Goal: Transaction & Acquisition: Purchase product/service

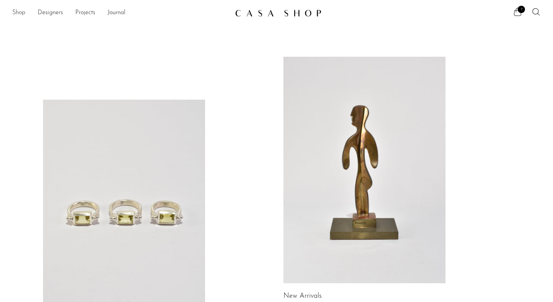
click at [18, 13] on link "Shop" at bounding box center [18, 13] width 13 height 10
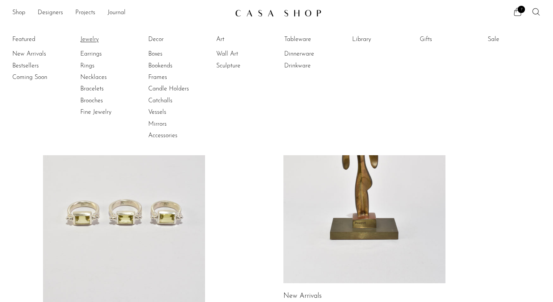
click at [87, 39] on link "Jewelry" at bounding box center [109, 39] width 58 height 8
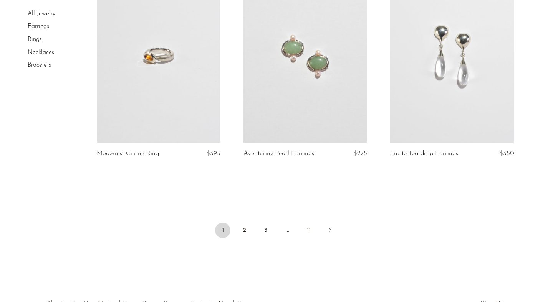
scroll to position [2465, 0]
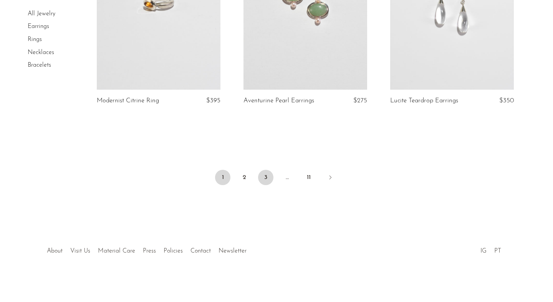
click at [265, 181] on link "3" at bounding box center [265, 177] width 15 height 15
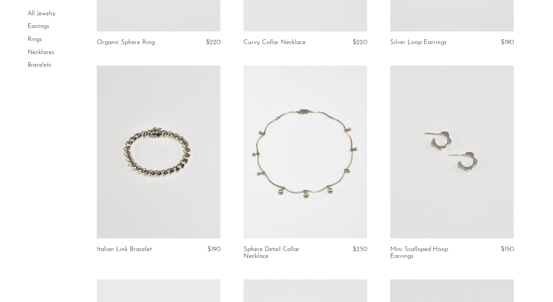
scroll to position [634, 0]
click at [301, 211] on link at bounding box center [305, 151] width 124 height 173
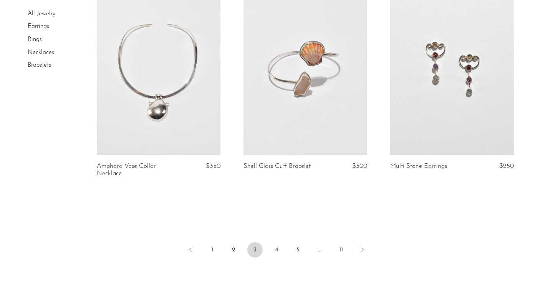
scroll to position [2425, 0]
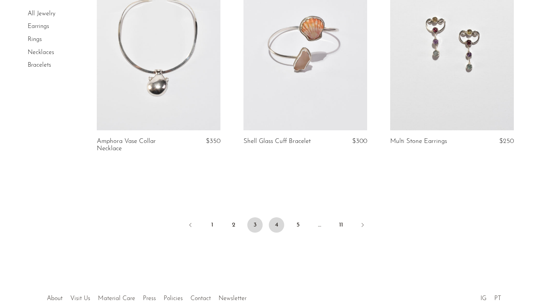
click at [279, 224] on link "4" at bounding box center [276, 225] width 15 height 15
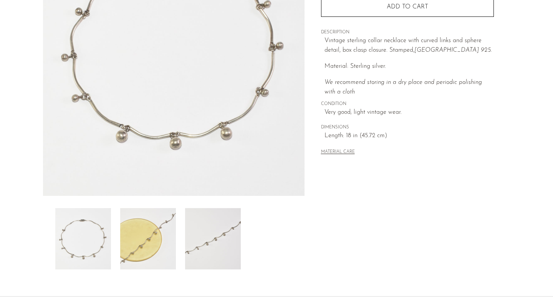
scroll to position [197, 0]
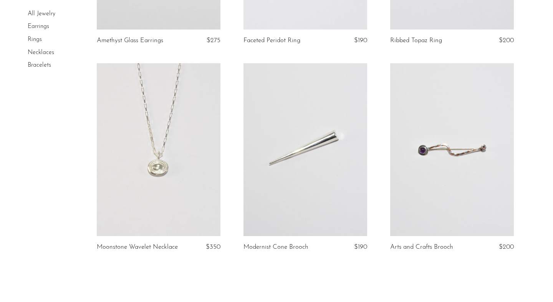
scroll to position [2385, 0]
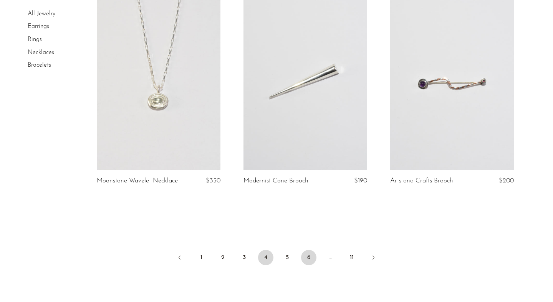
click at [308, 259] on link "6" at bounding box center [308, 257] width 15 height 15
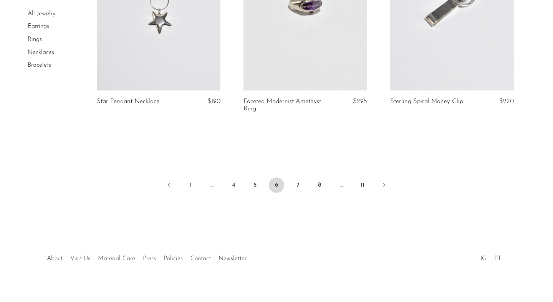
scroll to position [2473, 0]
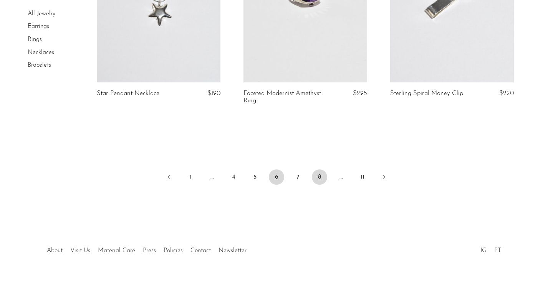
click at [320, 178] on link "8" at bounding box center [319, 177] width 15 height 15
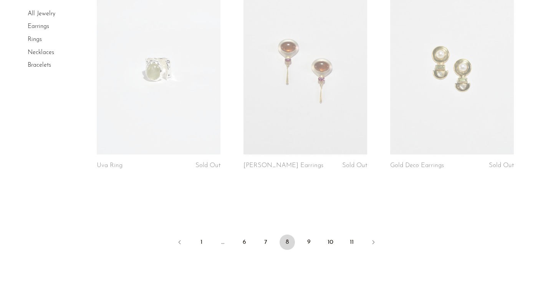
scroll to position [2500, 0]
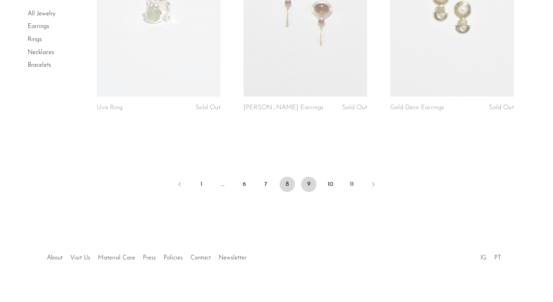
click at [307, 177] on link "9" at bounding box center [308, 184] width 15 height 15
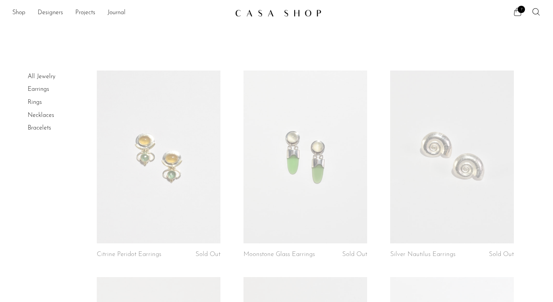
scroll to position [59, 0]
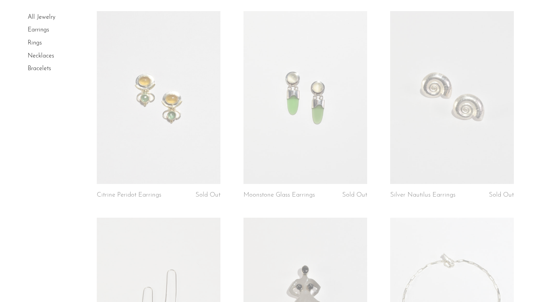
click at [477, 125] on link at bounding box center [452, 97] width 124 height 173
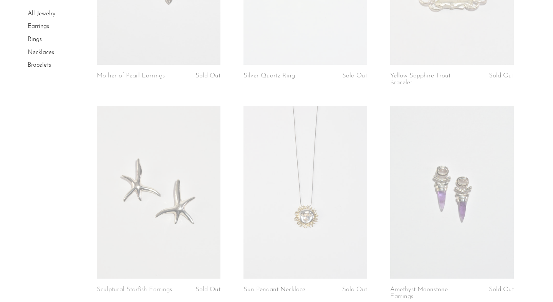
scroll to position [2402, 0]
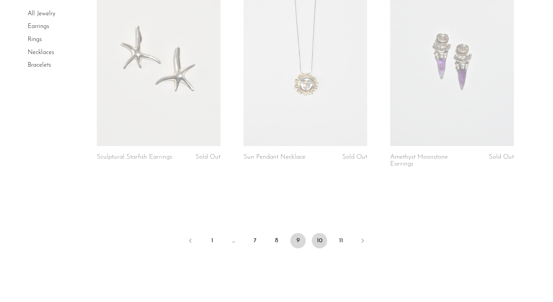
click at [320, 242] on link "10" at bounding box center [319, 240] width 15 height 15
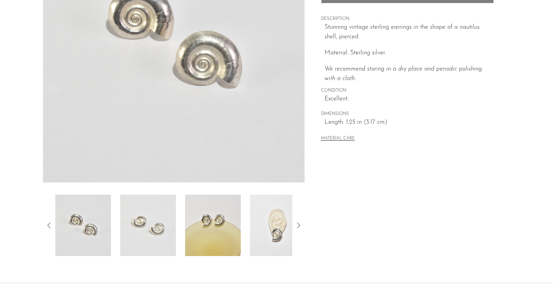
scroll to position [141, 0]
click at [300, 221] on icon at bounding box center [298, 224] width 9 height 9
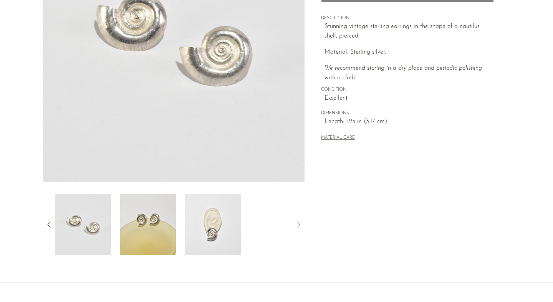
click at [225, 223] on img at bounding box center [213, 224] width 56 height 61
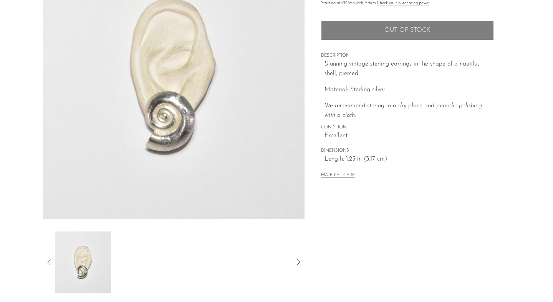
scroll to position [103, 0]
drag, startPoint x: 360, startPoint y: 76, endPoint x: 349, endPoint y: 76, distance: 10.4
click at [349, 76] on p "Stunning vintage sterling earrings in the shape of a nautilus shell, pierced." at bounding box center [408, 70] width 169 height 20
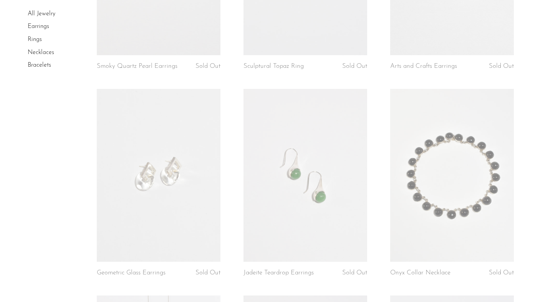
scroll to position [246, 0]
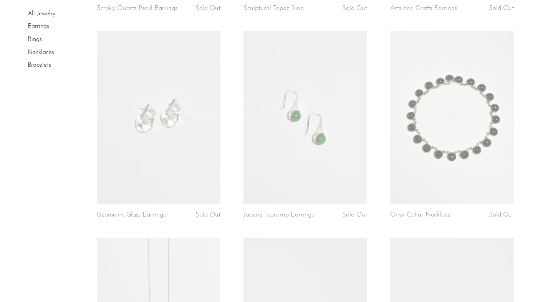
click at [334, 173] on link at bounding box center [305, 117] width 124 height 173
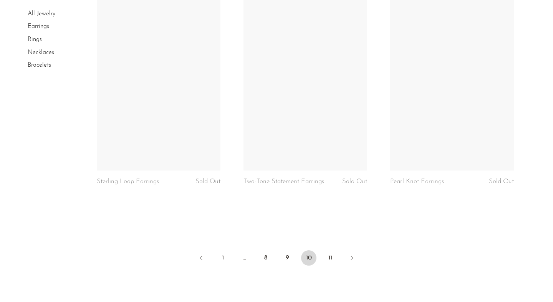
scroll to position [2403, 0]
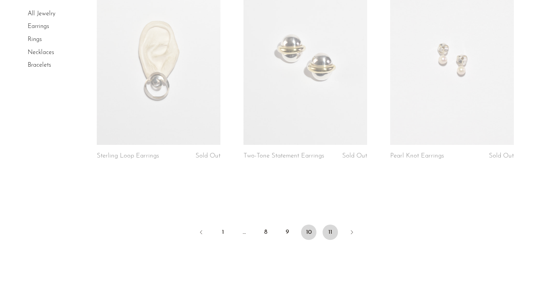
click at [326, 233] on link "11" at bounding box center [329, 232] width 15 height 15
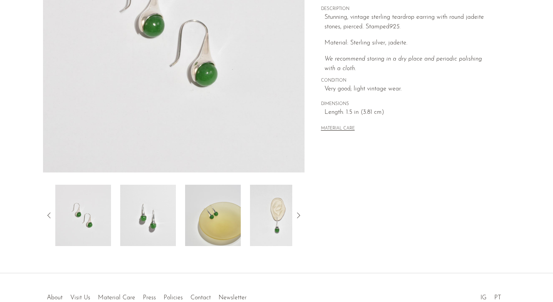
scroll to position [190, 0]
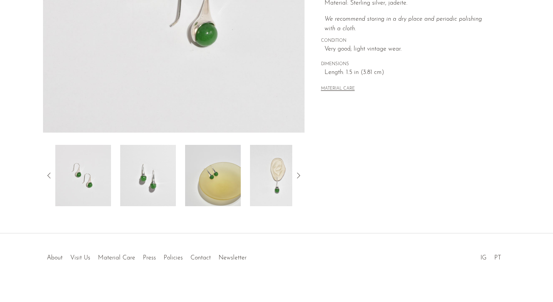
click at [275, 173] on img at bounding box center [278, 175] width 56 height 61
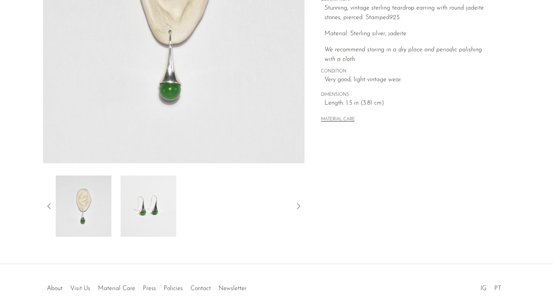
scroll to position [121, 0]
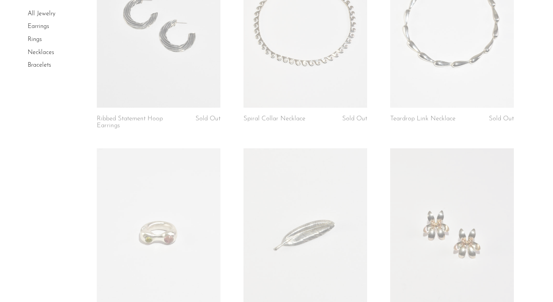
scroll to position [86, 0]
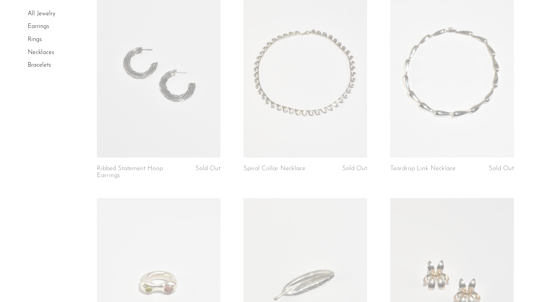
click at [42, 68] on link "Bracelets" at bounding box center [39, 65] width 23 height 6
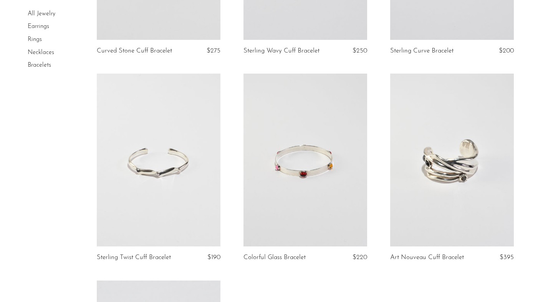
scroll to position [469, 0]
